Goal: Task Accomplishment & Management: Complete application form

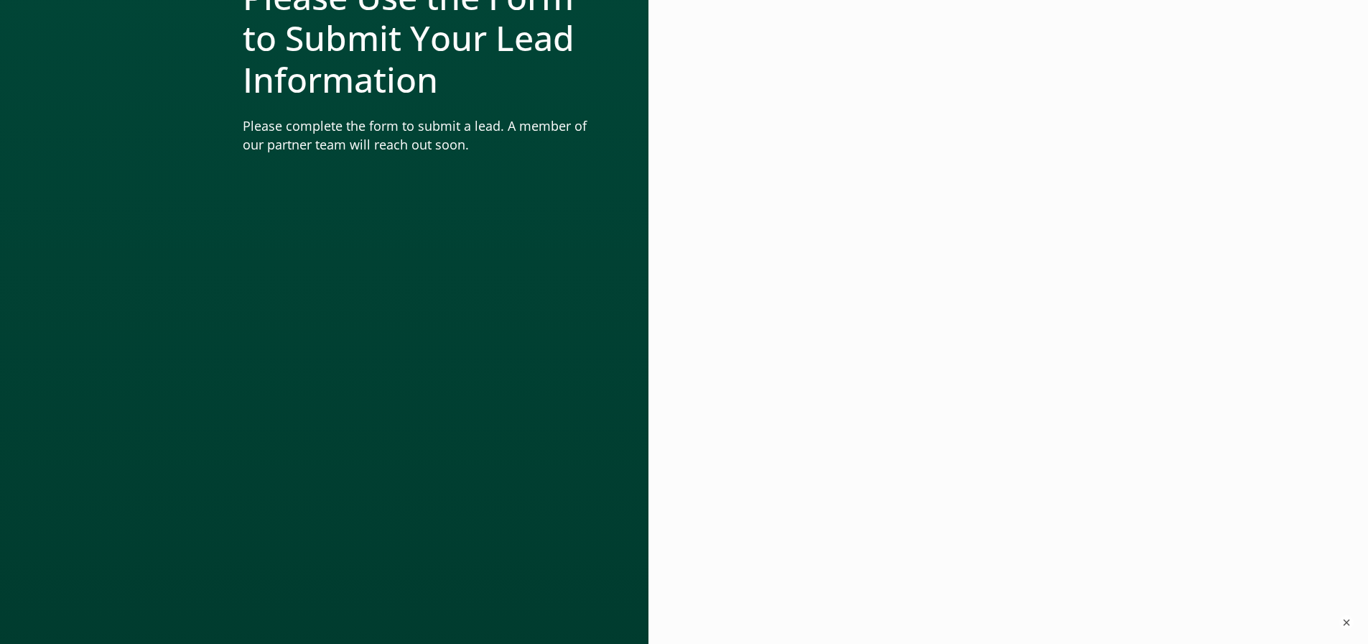
scroll to position [359, 0]
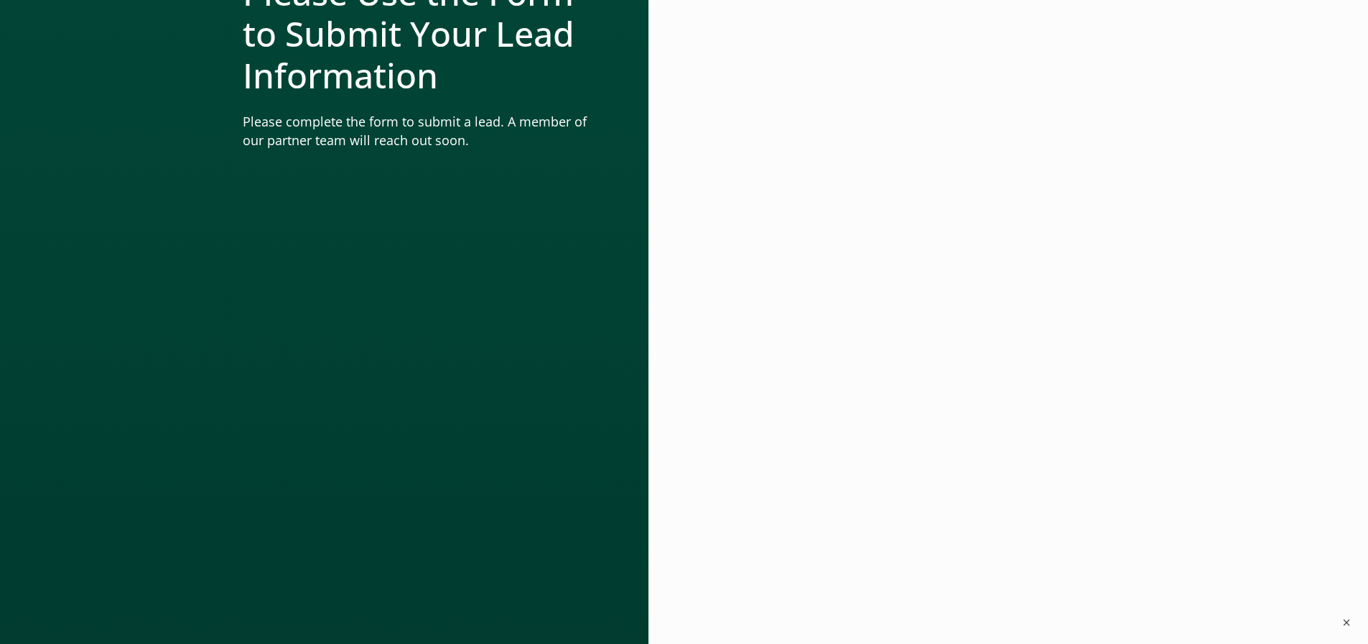
click at [1126, 310] on div at bounding box center [905, 305] width 442 height 805
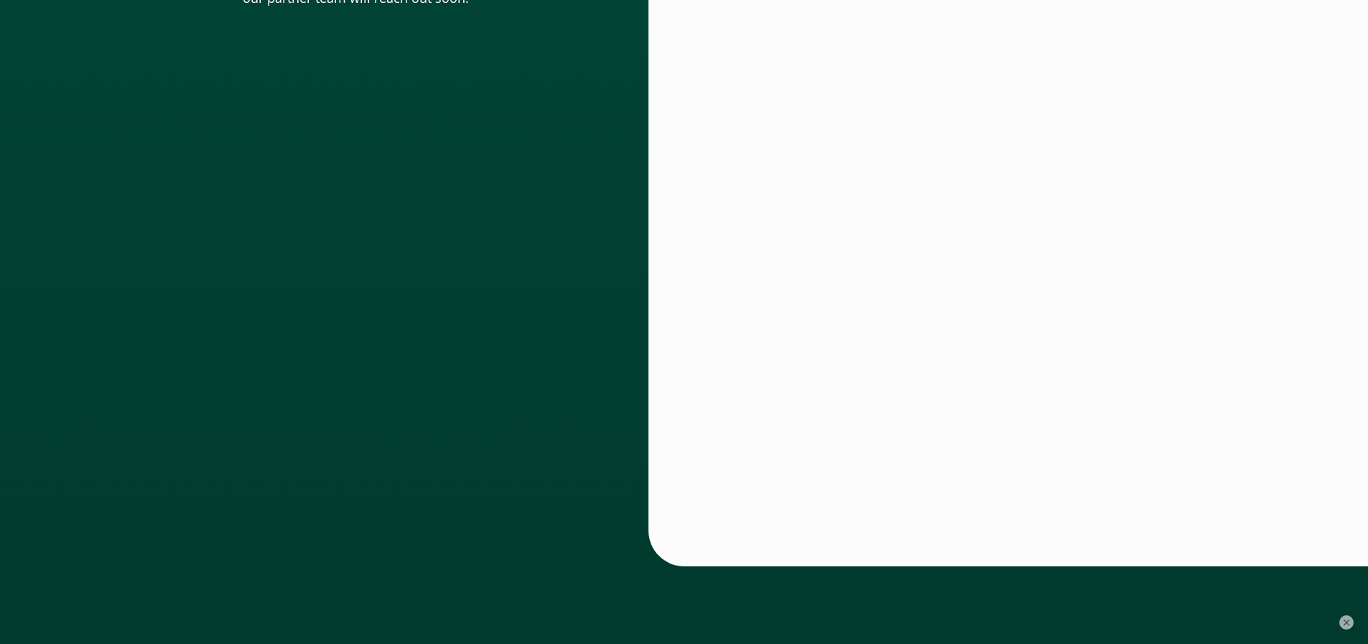
scroll to position [503, 0]
click at [678, 353] on div at bounding box center [667, 161] width 36 height 805
